Goal: Task Accomplishment & Management: Manage account settings

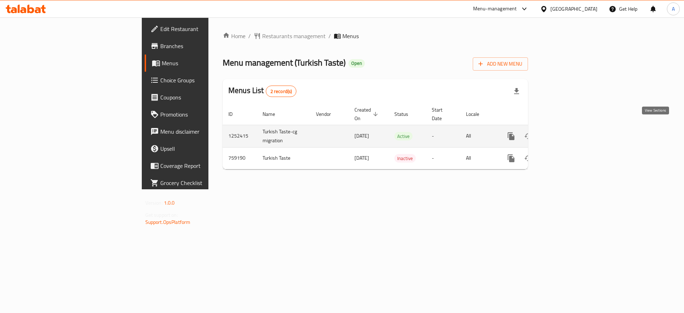
click at [567, 132] on icon "enhanced table" at bounding box center [562, 136] width 9 height 9
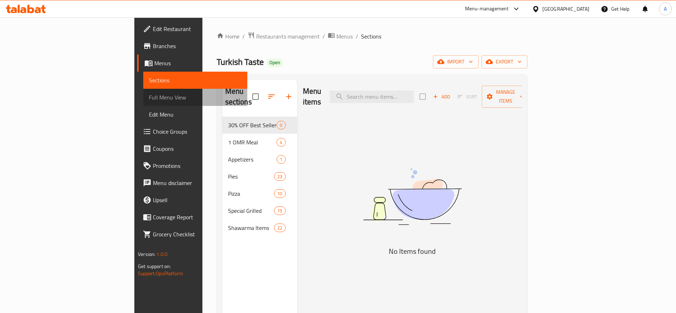
click at [149, 97] on span "Full Menu View" at bounding box center [195, 97] width 93 height 9
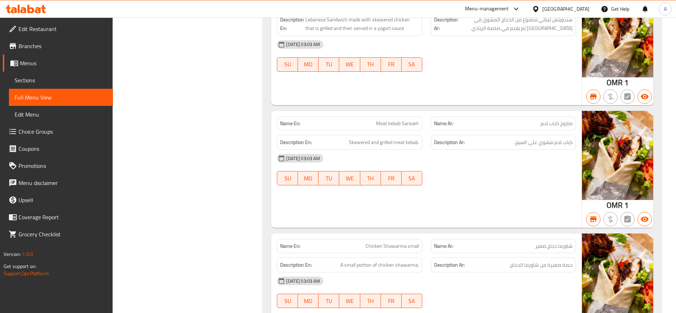
scroll to position [7512, 0]
click at [495, 157] on div "Name En: Meat kebab Saroukh Name Ar: صاروخ كباب لحم Description En: Skewered an…" at bounding box center [426, 168] width 310 height 117
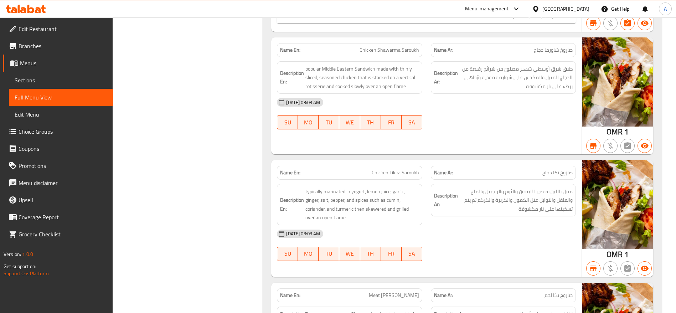
scroll to position [7085, 0]
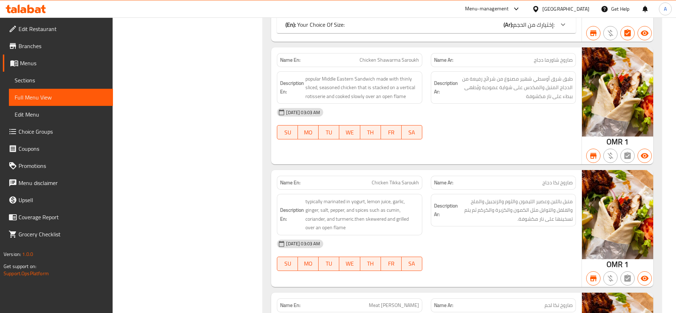
click at [544, 128] on div "Name En: Chicken Shawarma Saroukh Name Ar: صاروخ شاورما دجاج Description En: po…" at bounding box center [426, 105] width 310 height 117
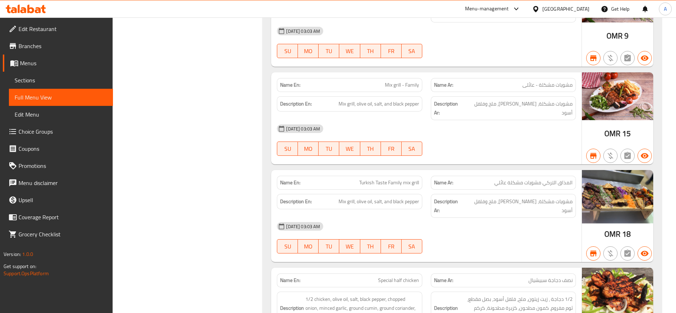
scroll to position [6523, 0]
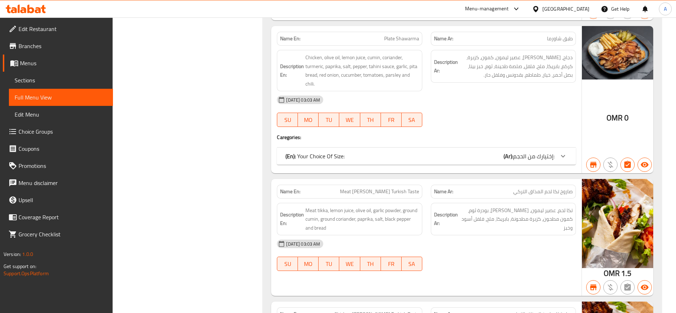
click at [503, 235] on div "[DATE] 03:03 AM" at bounding box center [425, 243] width 307 height 17
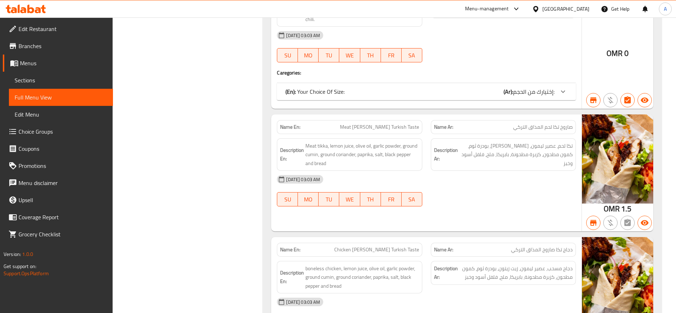
scroll to position [6576, 0]
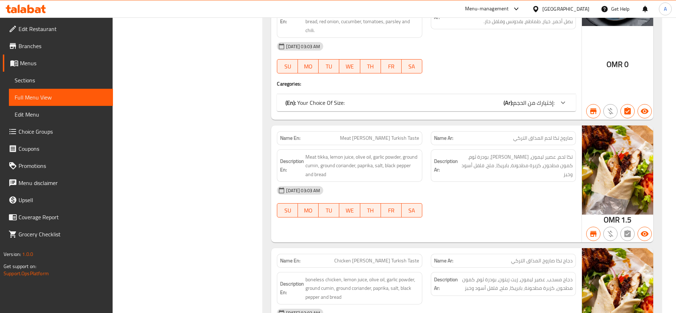
click at [520, 304] on div "[DATE] 03:03 AM" at bounding box center [425, 312] width 307 height 17
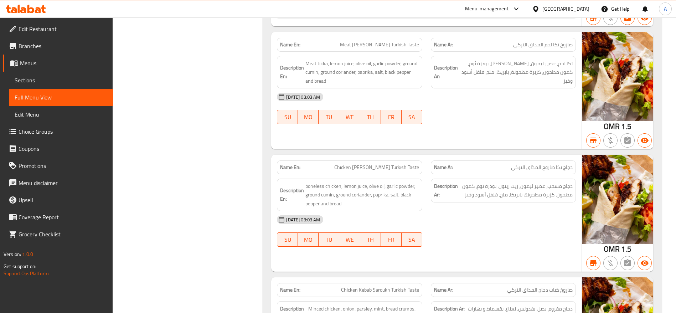
scroll to position [6683, 0]
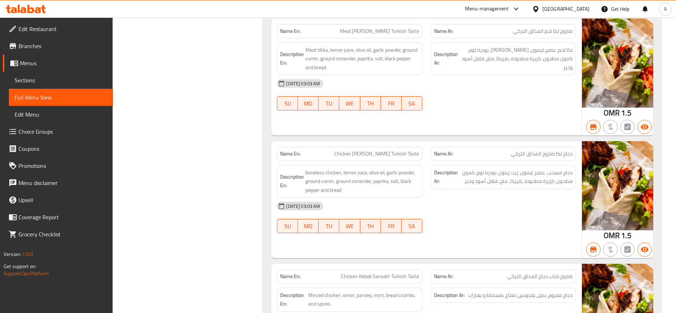
click at [454, 205] on div "Name En: Chicken Tikka Saroukh Turkish Taste Name Ar: دجاج تكا صاروخ المذاق الت…" at bounding box center [426, 199] width 310 height 117
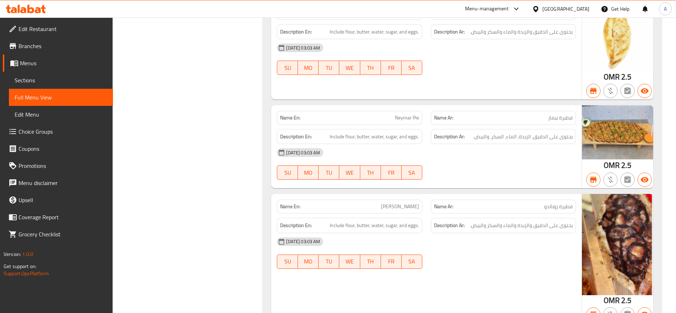
scroll to position [0, 0]
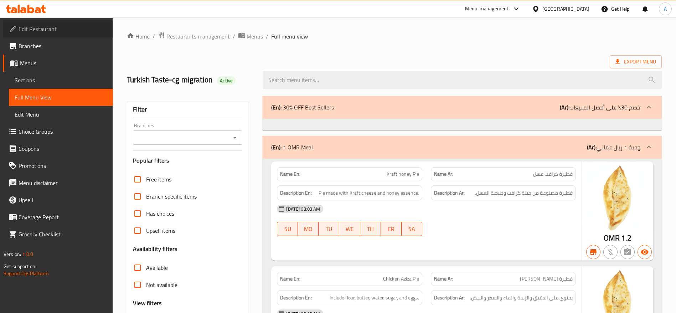
click at [71, 28] on span "Edit Restaurant" at bounding box center [63, 29] width 89 height 9
